Goal: Task Accomplishment & Management: Use online tool/utility

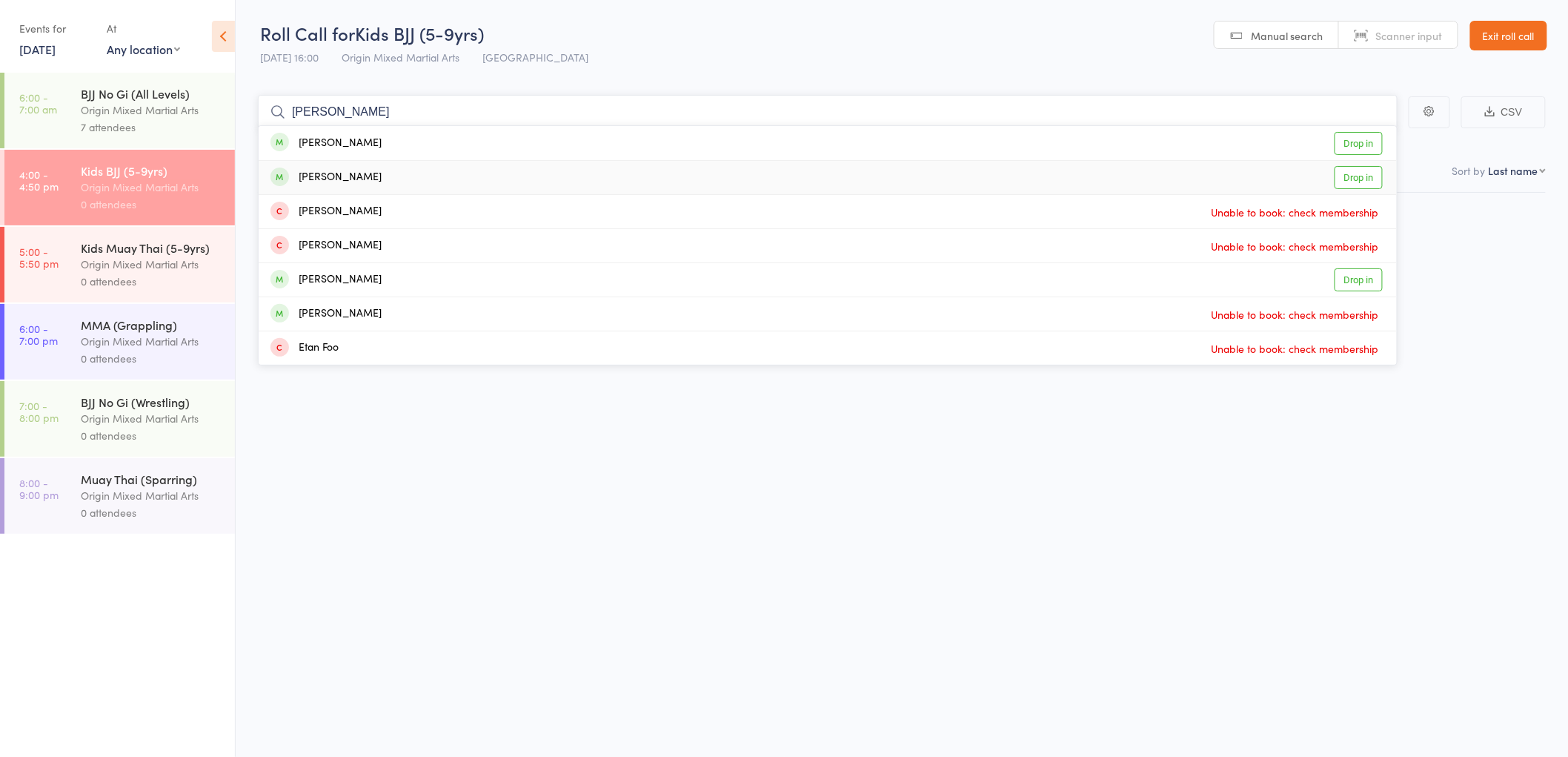
type input "[PERSON_NAME]"
click at [356, 175] on div "[PERSON_NAME] Drop in" at bounding box center [828, 177] width 1138 height 33
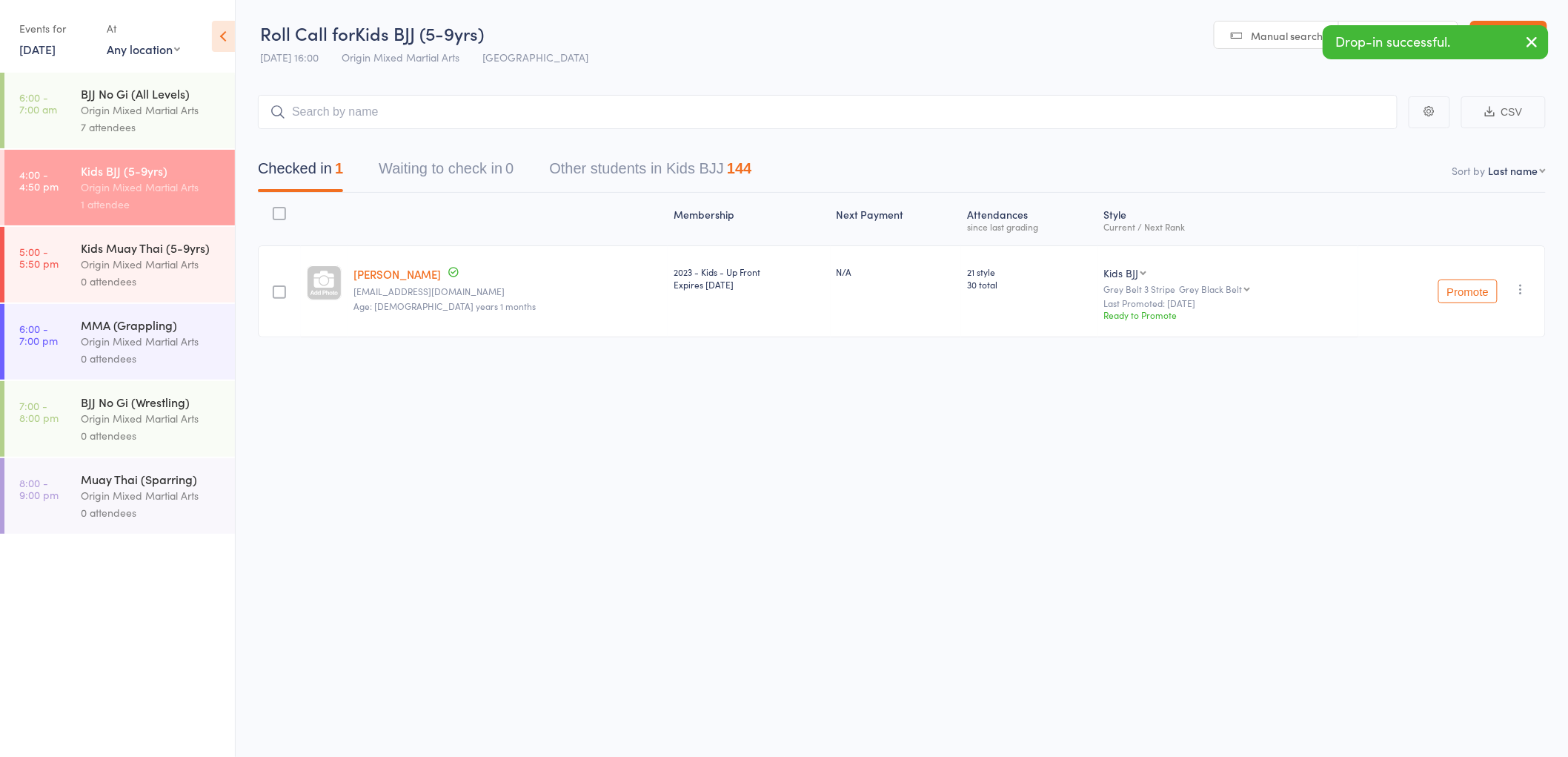
click at [190, 253] on div "Kids Muay Thai (5-9yrs)" at bounding box center [151, 248] width 141 height 17
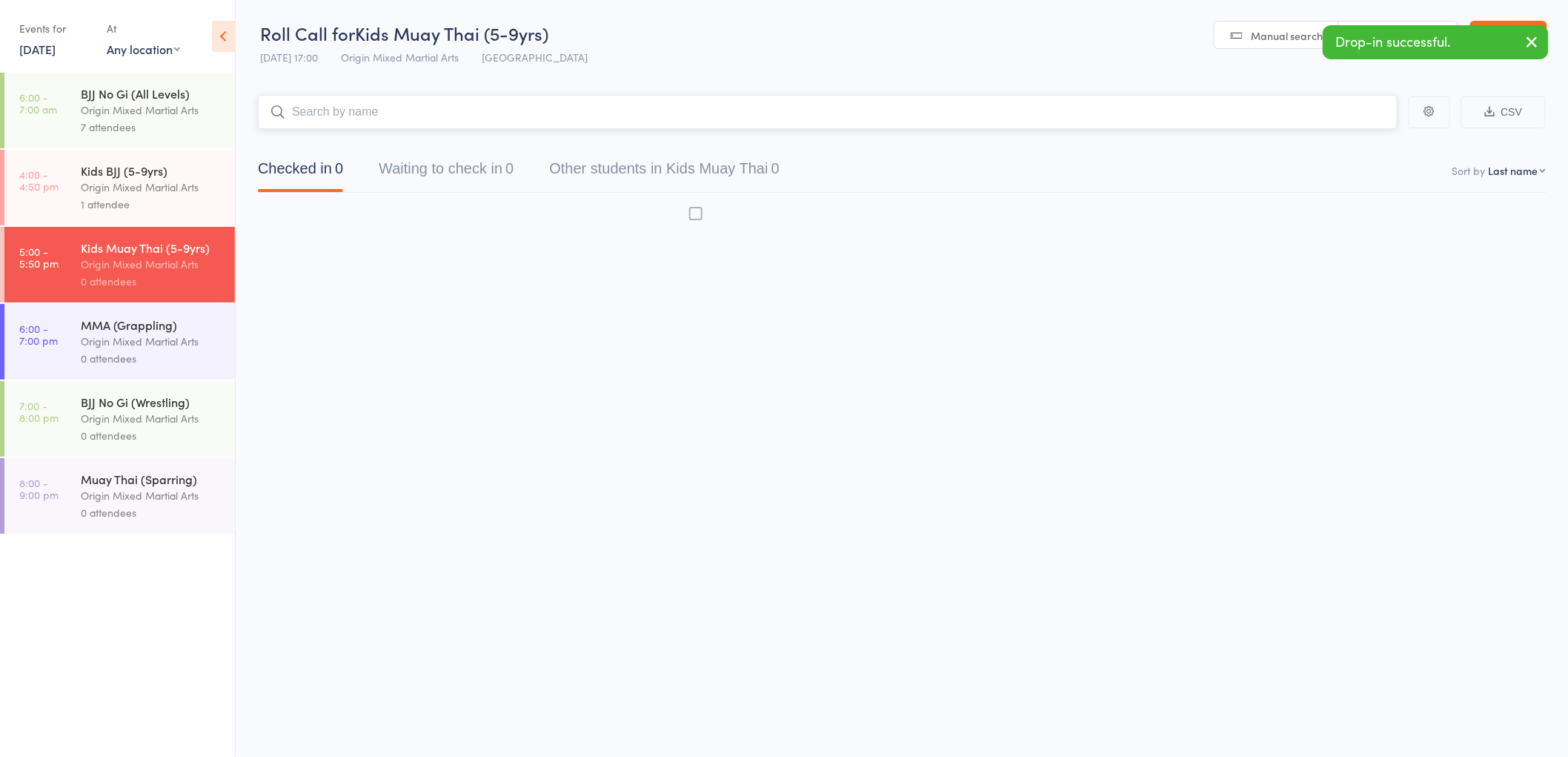
click at [328, 115] on input "search" at bounding box center [828, 111] width 1140 height 34
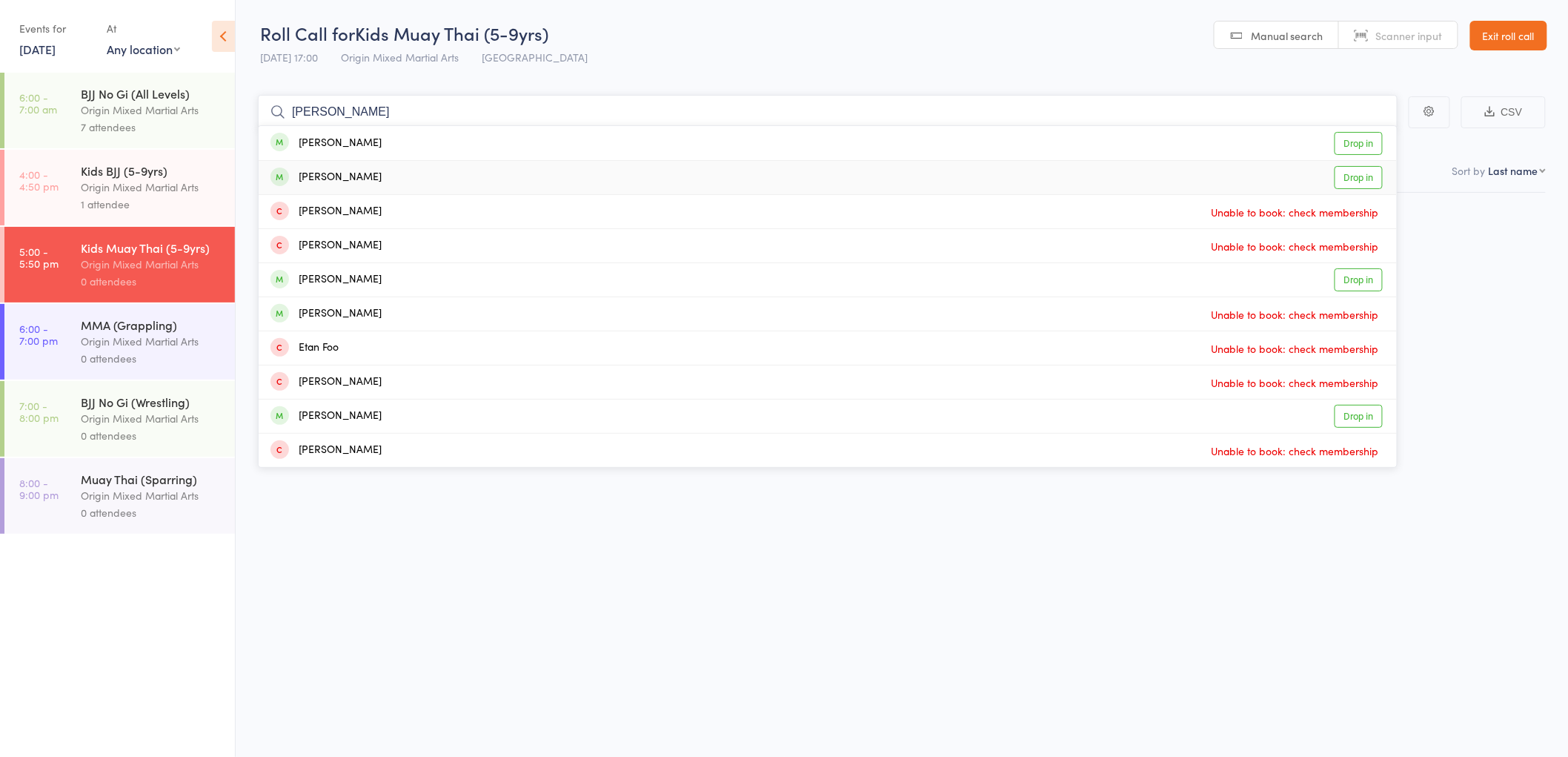
type input "[PERSON_NAME]"
click at [364, 173] on div "Ethan Pye Drop in" at bounding box center [828, 177] width 1138 height 33
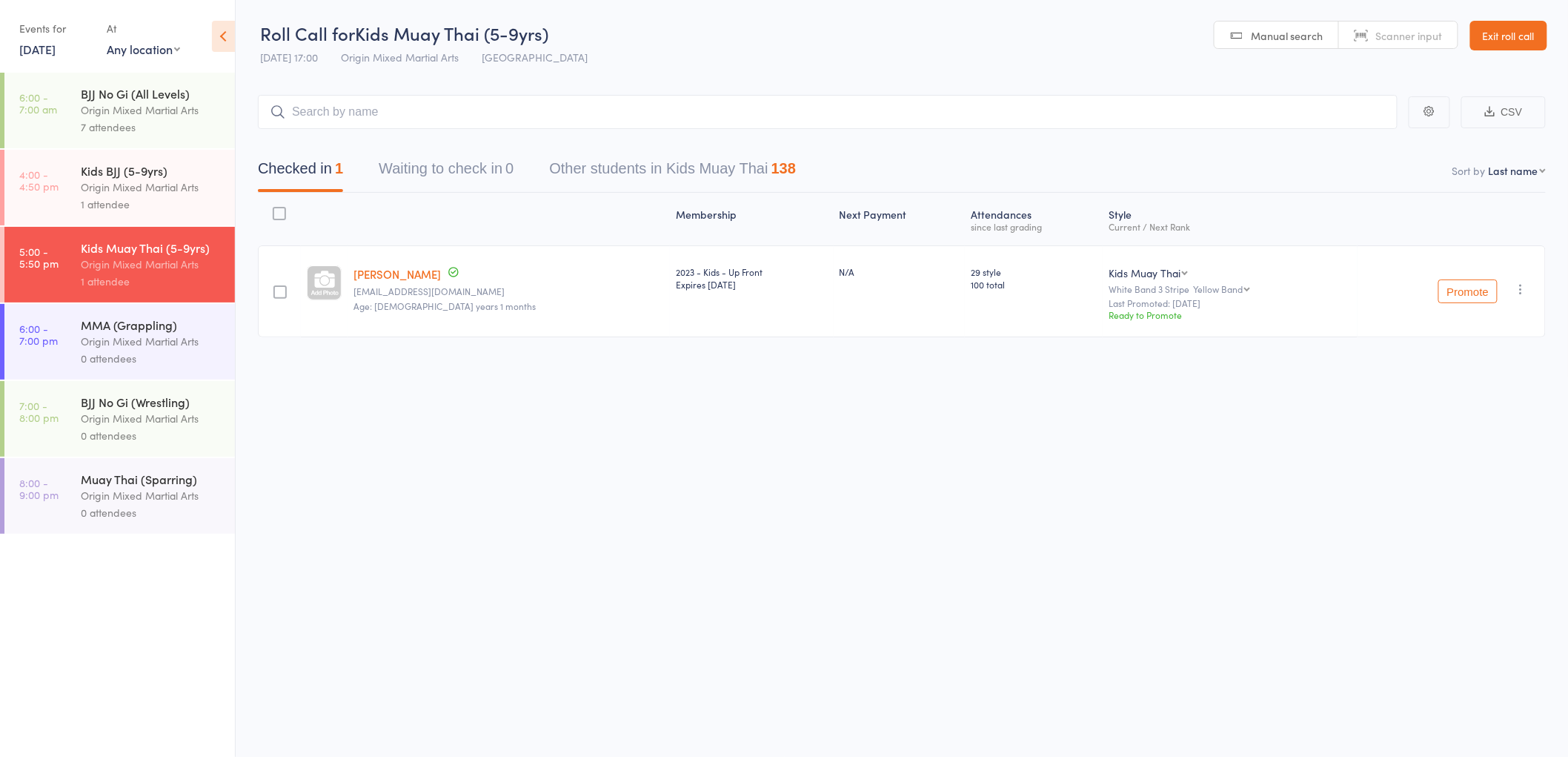
click at [169, 195] on div "1 attendee" at bounding box center [151, 204] width 141 height 17
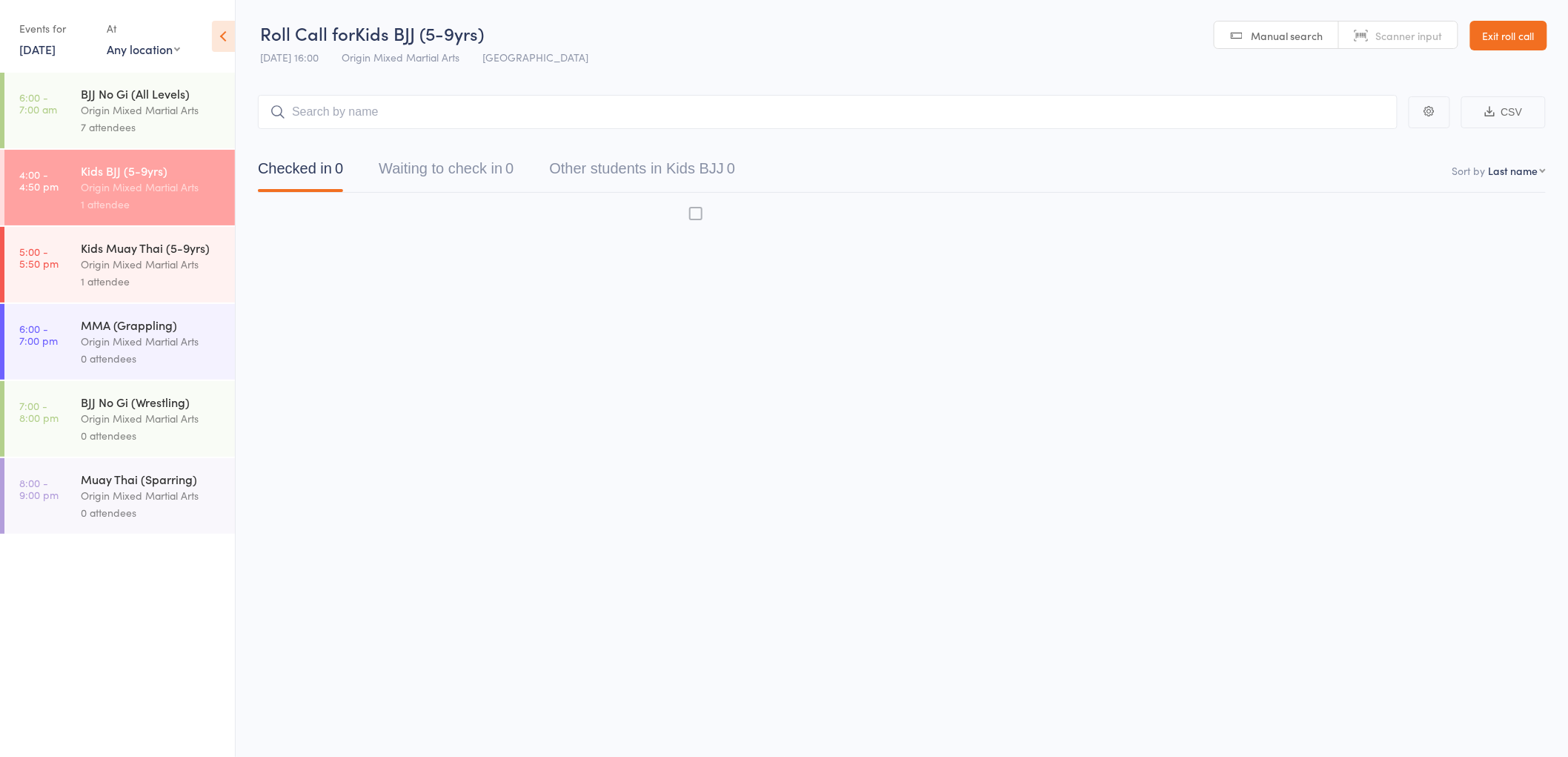
click at [329, 114] on input "search" at bounding box center [828, 111] width 1140 height 34
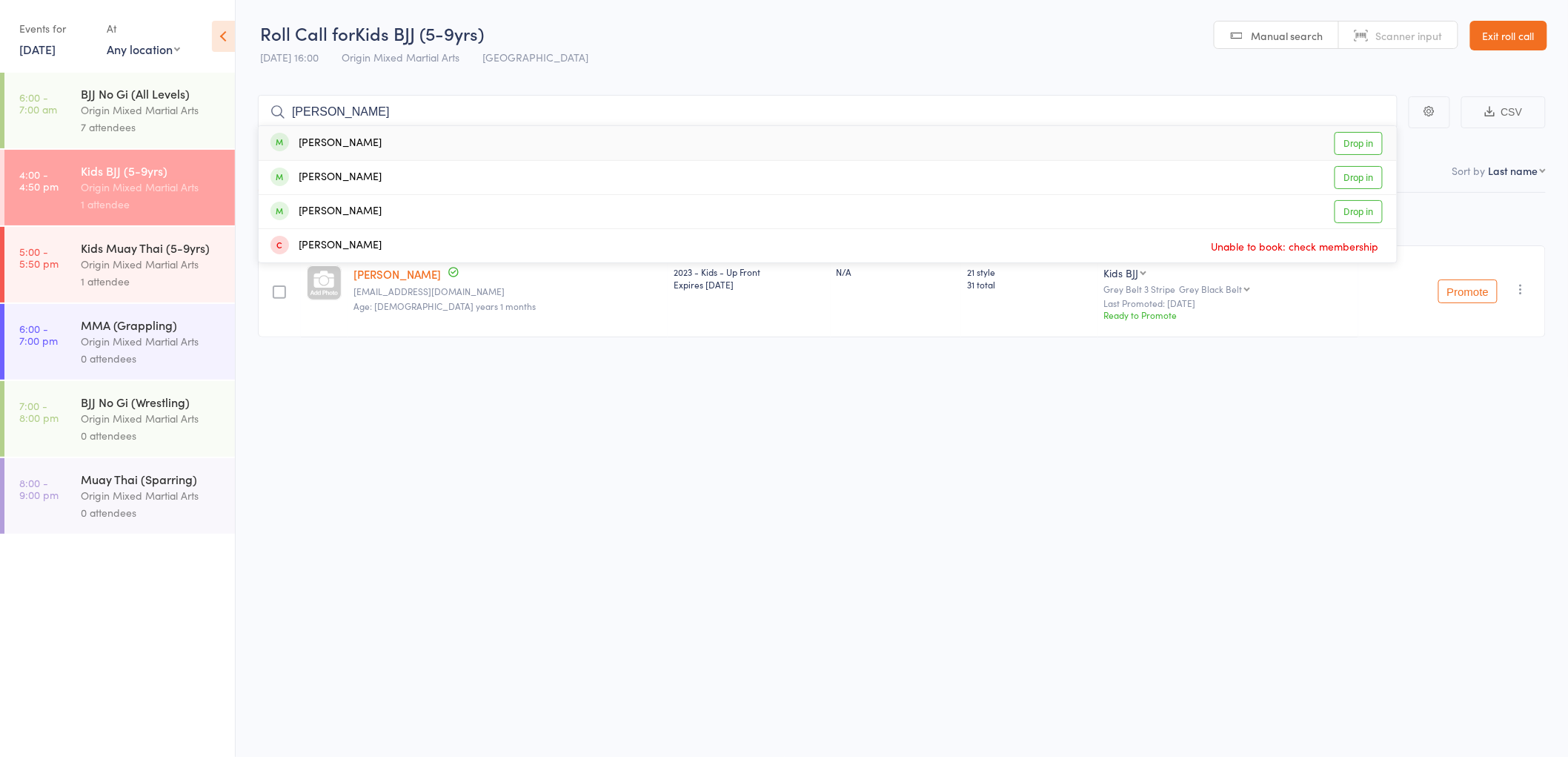
type input "santin"
click at [341, 149] on div "Santino Barillaro" at bounding box center [326, 143] width 111 height 17
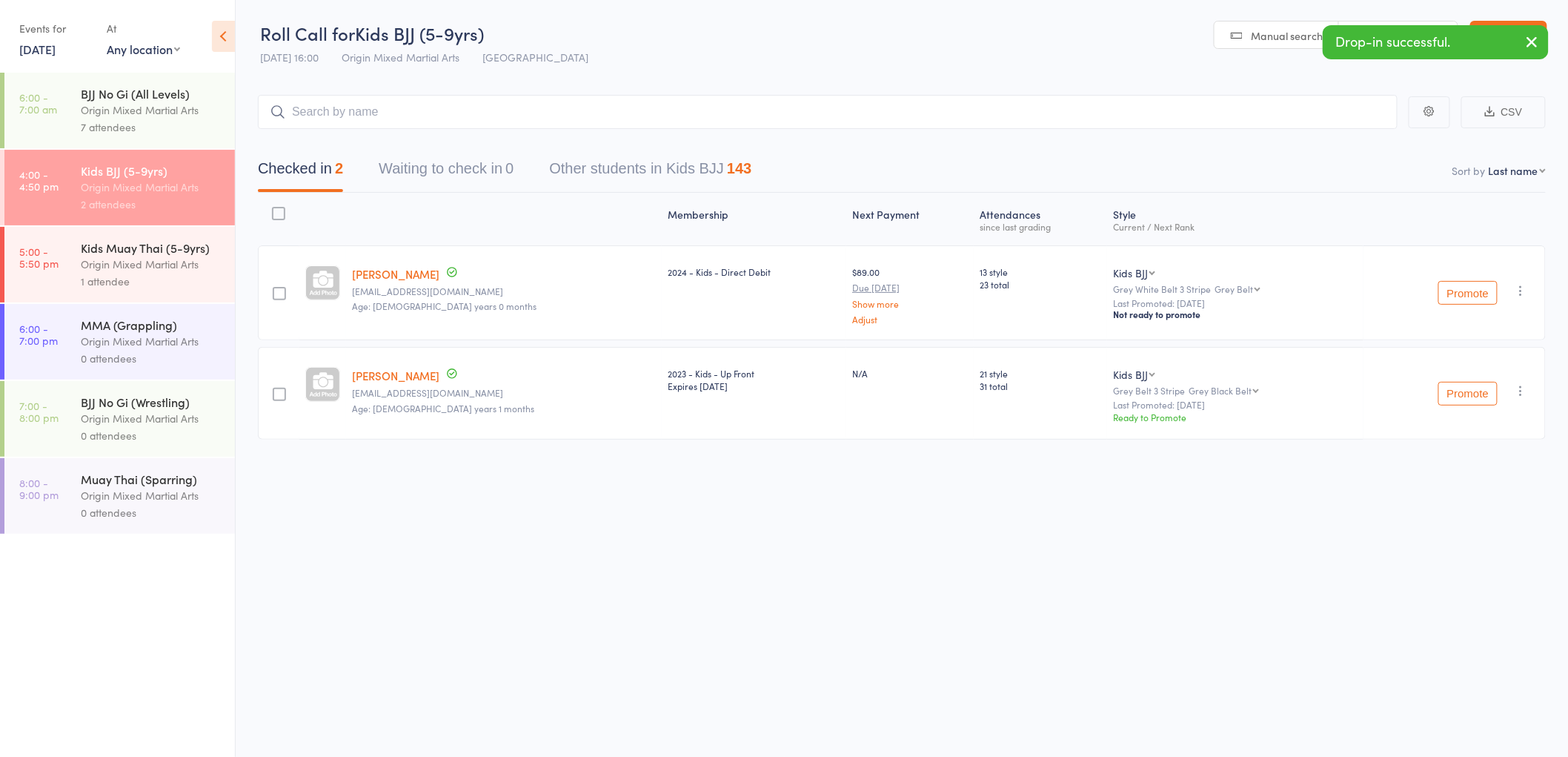
click at [173, 257] on div "Origin Mixed Martial Arts" at bounding box center [151, 264] width 141 height 17
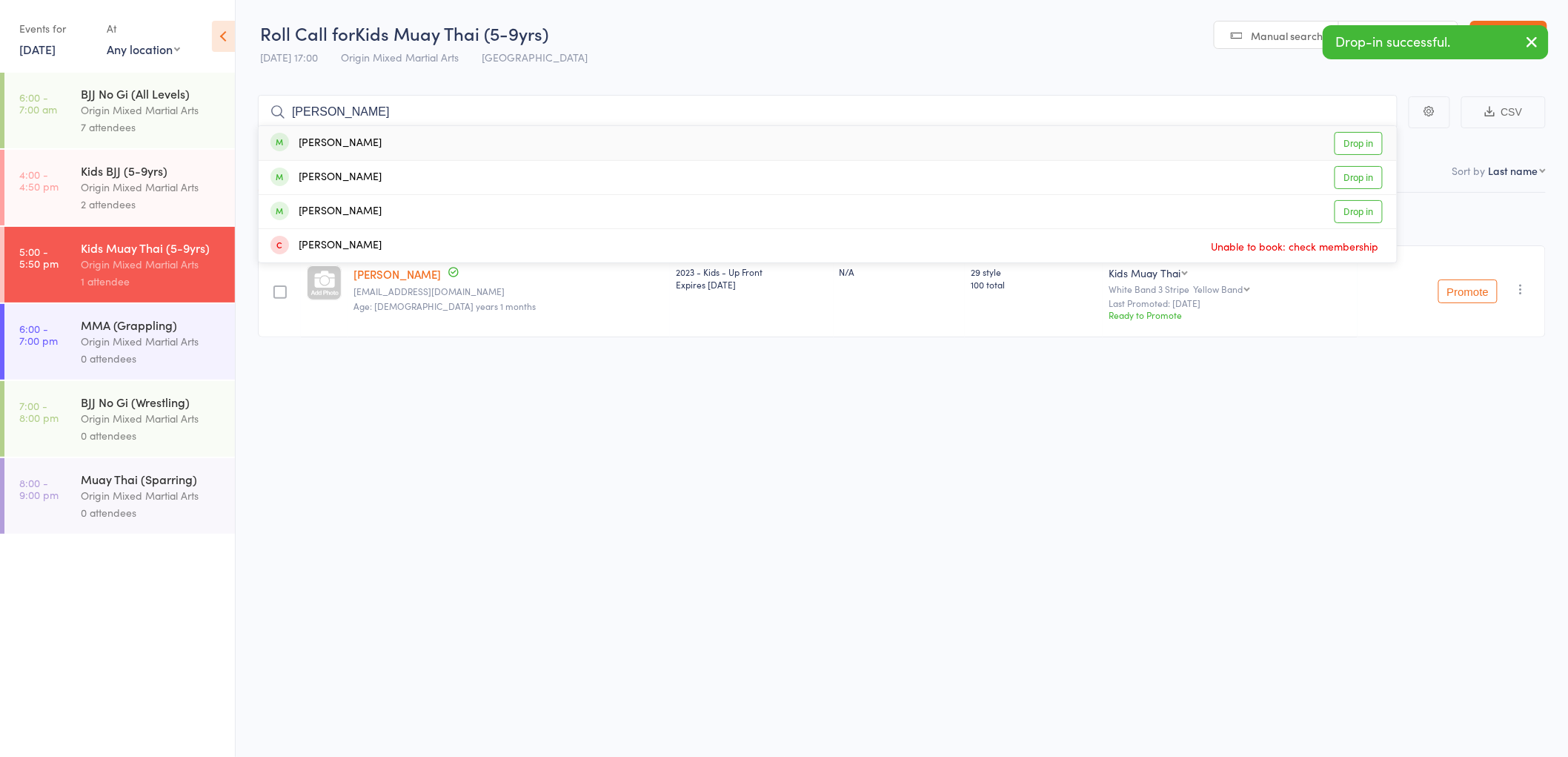
type input "santin"
click at [332, 137] on div "Santino Barillaro" at bounding box center [326, 143] width 111 height 17
